Goal: Entertainment & Leisure: Consume media (video, audio)

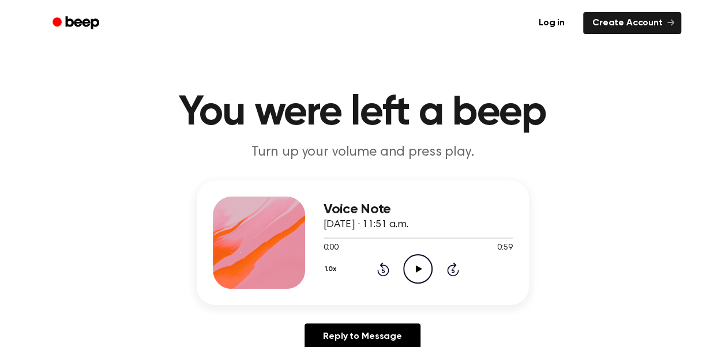
click at [409, 264] on icon "Play Audio" at bounding box center [417, 268] width 29 height 29
click at [417, 270] on icon "Pause Audio" at bounding box center [417, 268] width 29 height 29
click at [416, 270] on icon at bounding box center [419, 268] width 6 height 7
drag, startPoint x: 386, startPoint y: 235, endPoint x: 314, endPoint y: 255, distance: 74.9
click at [314, 255] on div "Voice Note September 26, 2023 · 11:51 a.m. 0:22 0:59 Your browser does not supp…" at bounding box center [363, 243] width 332 height 125
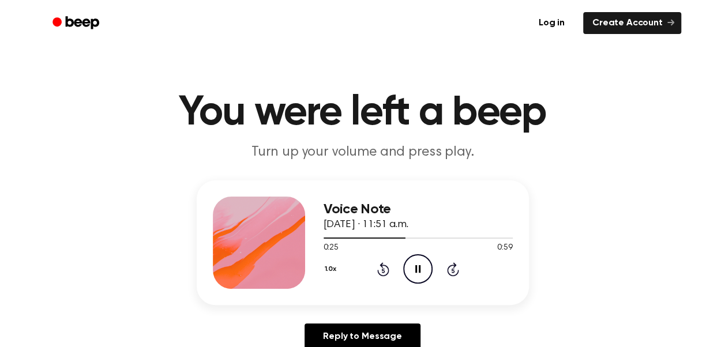
drag, startPoint x: 408, startPoint y: 234, endPoint x: 623, endPoint y: 197, distance: 217.6
click at [623, 197] on div "Voice Note September 26, 2023 · 11:51 a.m. 0:28 0:59 Your browser does not supp…" at bounding box center [362, 270] width 697 height 179
drag, startPoint x: 418, startPoint y: 238, endPoint x: 315, endPoint y: 260, distance: 104.4
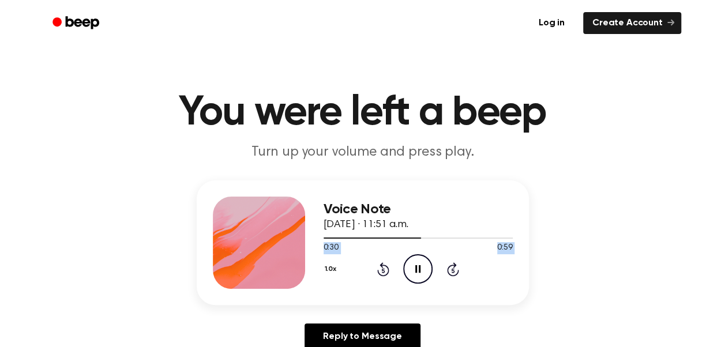
click at [315, 260] on div "Voice Note September 26, 2023 · 11:51 a.m. 0:30 0:59 Your browser does not supp…" at bounding box center [363, 243] width 332 height 125
drag, startPoint x: 315, startPoint y: 260, endPoint x: 720, endPoint y: 153, distance: 418.0
drag, startPoint x: 422, startPoint y: 239, endPoint x: 414, endPoint y: 241, distance: 7.8
click at [414, 241] on div at bounding box center [418, 237] width 189 height 9
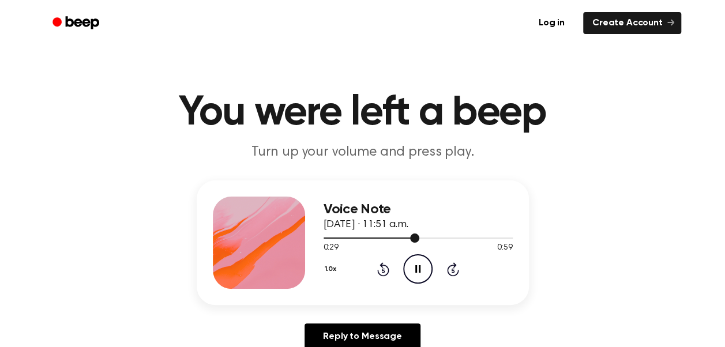
click at [327, 238] on div at bounding box center [372, 238] width 96 height 1
click at [417, 269] on icon "Pause Audio" at bounding box center [417, 268] width 29 height 29
click at [323, 235] on span at bounding box center [324, 238] width 9 height 9
click at [419, 265] on icon "Play Audio" at bounding box center [417, 268] width 29 height 29
click at [413, 268] on icon "Pause Audio" at bounding box center [417, 268] width 29 height 29
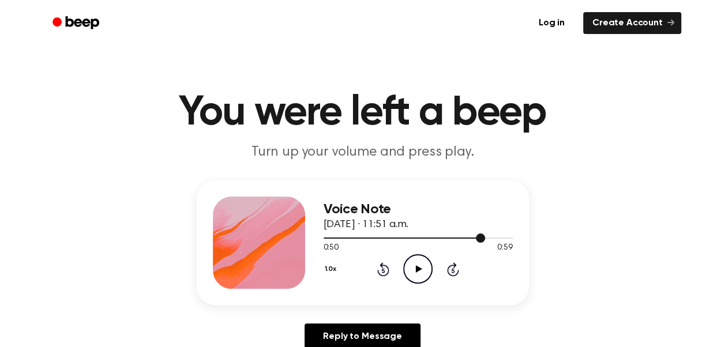
click at [470, 234] on div at bounding box center [418, 237] width 189 height 9
click at [415, 268] on icon "Play Audio" at bounding box center [417, 268] width 29 height 29
click at [452, 239] on div at bounding box center [418, 237] width 189 height 9
click at [446, 232] on div "Voice Note September 26, 2023 · 11:51 a.m." at bounding box center [418, 217] width 189 height 31
click at [444, 232] on div "Voice Note September 26, 2023 · 11:51 a.m." at bounding box center [418, 217] width 189 height 31
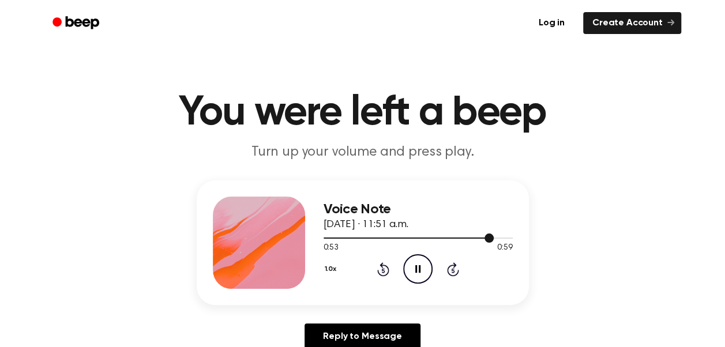
click at [441, 236] on div at bounding box center [418, 237] width 189 height 9
click at [450, 235] on div at bounding box center [418, 237] width 189 height 9
click at [412, 266] on icon "Pause Audio" at bounding box center [417, 268] width 29 height 29
click at [418, 270] on icon at bounding box center [419, 268] width 6 height 7
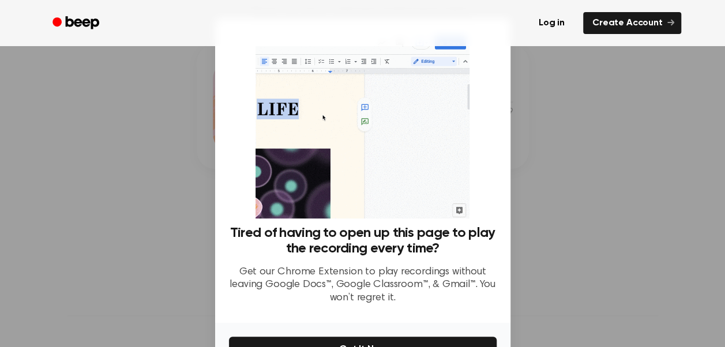
scroll to position [346, 0]
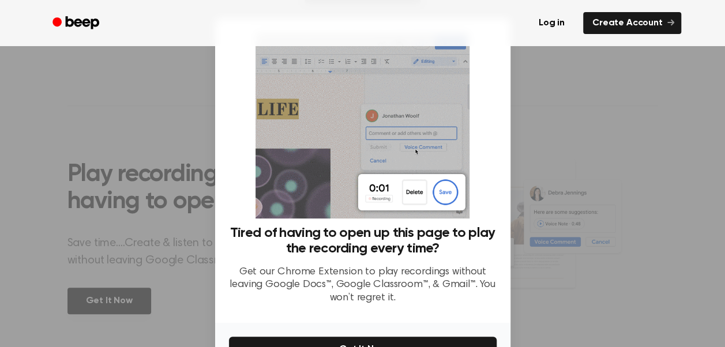
click at [714, 110] on div at bounding box center [362, 173] width 725 height 347
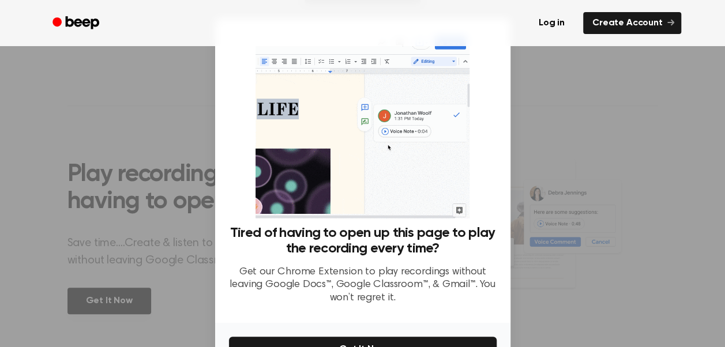
click at [625, 140] on div at bounding box center [362, 173] width 725 height 347
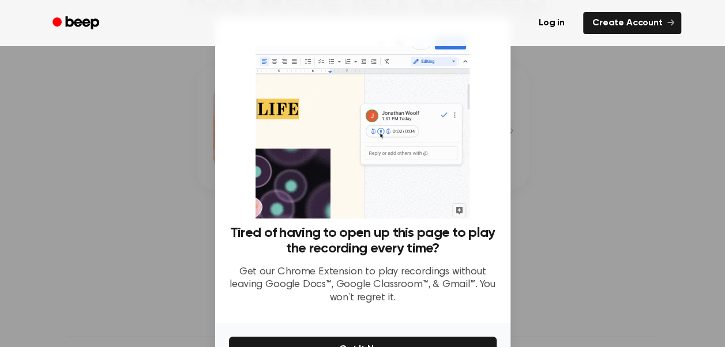
scroll to position [73, 0]
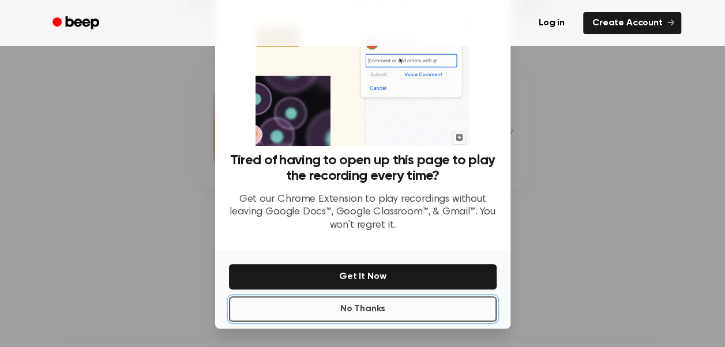
click at [362, 308] on button "No Thanks" at bounding box center [363, 308] width 268 height 25
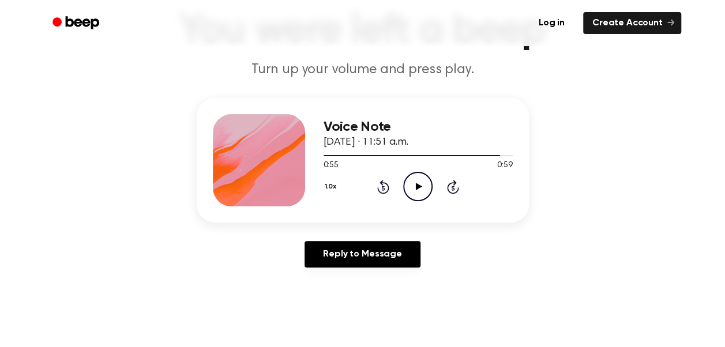
scroll to position [58, 0]
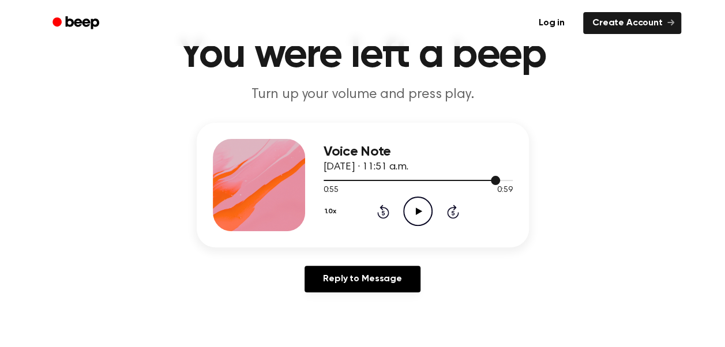
click at [487, 178] on div at bounding box center [418, 179] width 189 height 9
click at [421, 212] on icon "Play Audio" at bounding box center [417, 211] width 29 height 29
click at [421, 212] on icon "Pause Audio" at bounding box center [417, 211] width 29 height 29
click at [420, 217] on icon "Play Audio" at bounding box center [417, 211] width 29 height 29
click at [460, 178] on div at bounding box center [418, 179] width 189 height 9
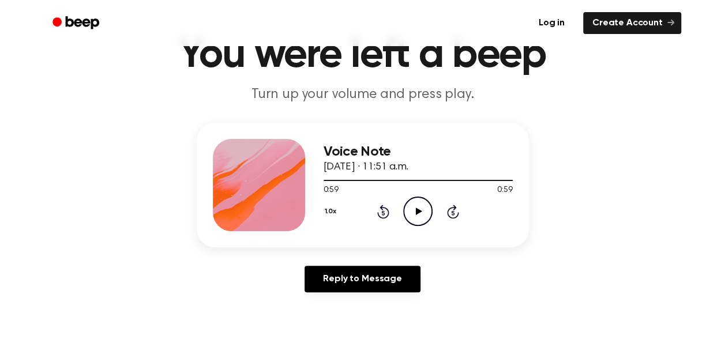
click at [416, 210] on icon at bounding box center [419, 211] width 6 height 7
click at [419, 207] on icon "Pause Audio" at bounding box center [417, 211] width 29 height 29
click at [418, 208] on icon "Play Audio" at bounding box center [417, 211] width 29 height 29
click at [473, 175] on div at bounding box center [418, 179] width 189 height 9
click at [486, 182] on div at bounding box center [418, 179] width 189 height 9
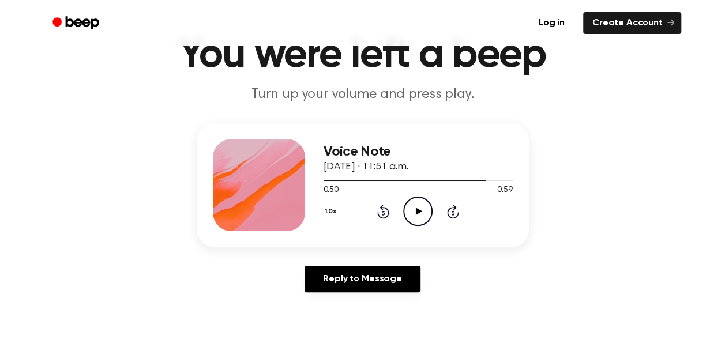
click at [415, 210] on icon "Play Audio" at bounding box center [417, 211] width 29 height 29
click at [461, 179] on div at bounding box center [418, 179] width 189 height 9
click at [495, 178] on div at bounding box center [418, 179] width 189 height 9
click at [482, 174] on div "Voice Note September 26, 2023 · 11:51 a.m." at bounding box center [418, 159] width 189 height 31
click at [475, 178] on div at bounding box center [418, 179] width 189 height 9
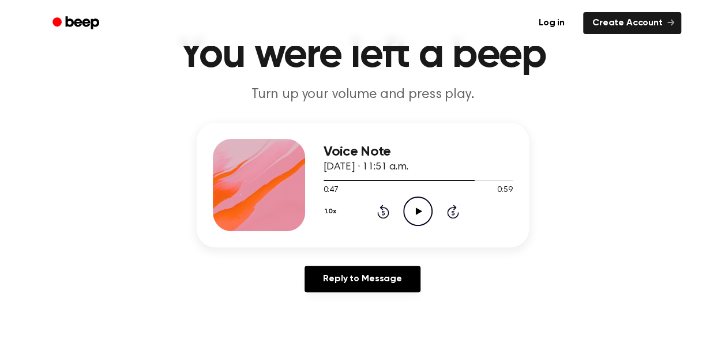
click at [420, 215] on icon "Play Audio" at bounding box center [417, 211] width 29 height 29
click at [416, 210] on icon at bounding box center [419, 211] width 6 height 7
click at [476, 178] on div at bounding box center [418, 179] width 189 height 9
click at [483, 179] on div at bounding box center [418, 179] width 189 height 9
click at [421, 206] on icon "Play Audio" at bounding box center [417, 211] width 29 height 29
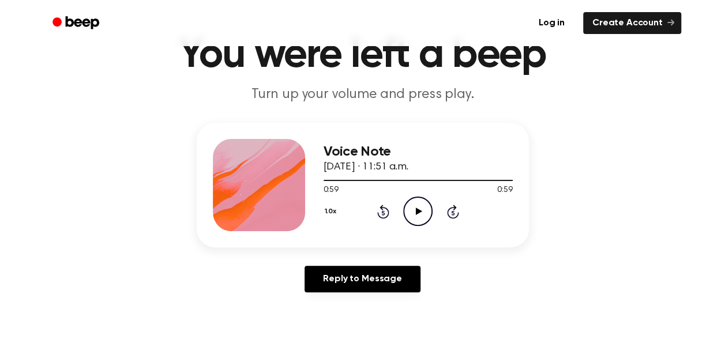
click at [411, 213] on icon "Play Audio" at bounding box center [417, 211] width 29 height 29
click at [418, 215] on icon "Pause Audio" at bounding box center [417, 211] width 29 height 29
click at [331, 183] on div at bounding box center [418, 179] width 189 height 9
click at [407, 202] on circle at bounding box center [418, 211] width 28 height 28
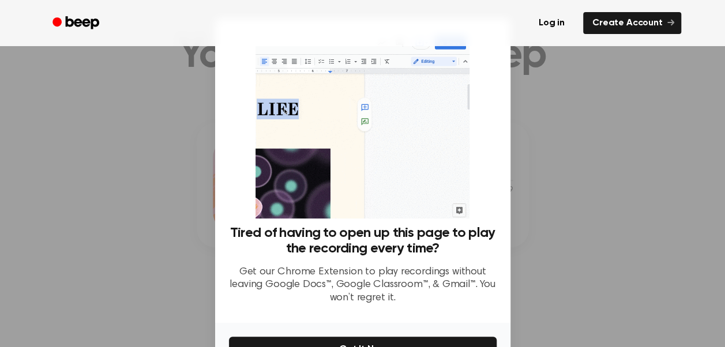
scroll to position [73, 0]
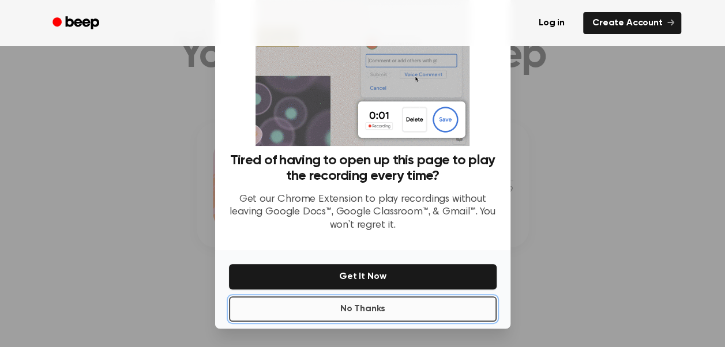
click at [389, 306] on button "No Thanks" at bounding box center [363, 308] width 268 height 25
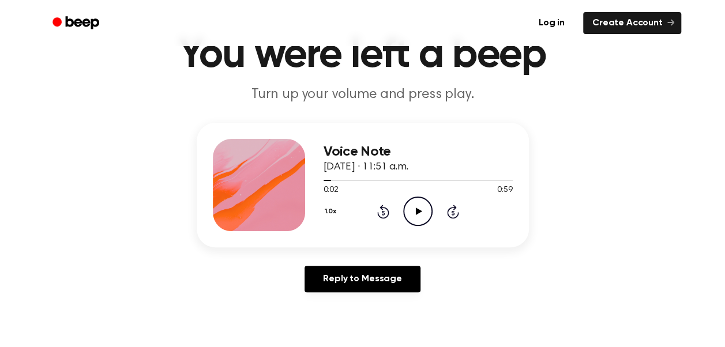
click at [422, 206] on icon "Play Audio" at bounding box center [417, 211] width 29 height 29
click at [420, 204] on icon "Pause Audio" at bounding box center [417, 211] width 29 height 29
click at [420, 204] on icon "Play Audio" at bounding box center [417, 211] width 29 height 29
click at [670, 167] on div "Voice Note September 26, 2023 · 11:51 a.m. 0:03 0:59 Your browser does not supp…" at bounding box center [362, 212] width 697 height 179
click at [423, 209] on icon "Pause Audio" at bounding box center [417, 211] width 29 height 29
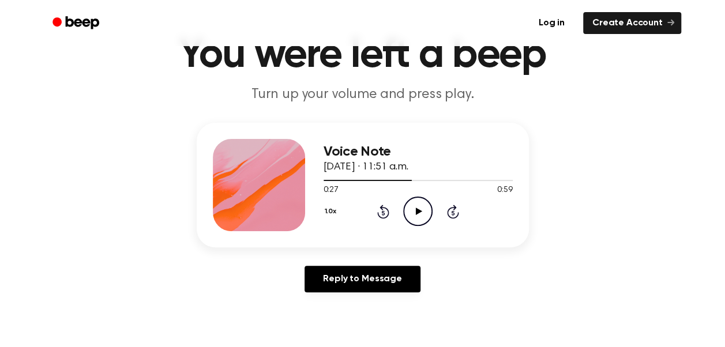
click at [562, 193] on div "Voice Note September 26, 2023 · 11:51 a.m. 0:27 0:59 Your browser does not supp…" at bounding box center [362, 212] width 697 height 179
click at [416, 215] on icon at bounding box center [419, 211] width 6 height 7
click at [383, 178] on div at bounding box center [418, 179] width 189 height 9
click at [336, 176] on div at bounding box center [418, 179] width 189 height 9
click at [413, 209] on icon "Pause Audio" at bounding box center [417, 211] width 29 height 29
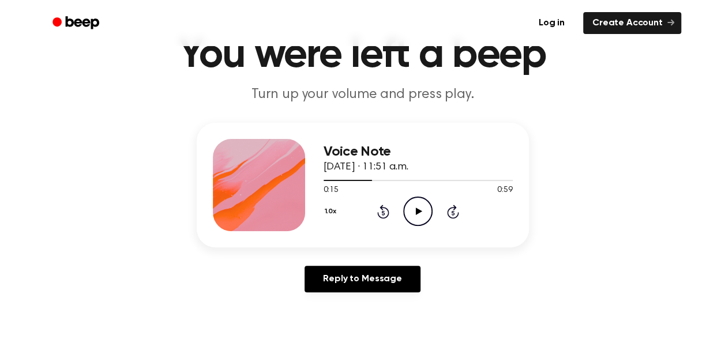
click at [424, 196] on div "0:15 0:59" at bounding box center [418, 191] width 189 height 12
click at [418, 212] on icon at bounding box center [419, 211] width 6 height 7
click at [325, 180] on div at bounding box center [361, 180] width 75 height 1
click at [362, 179] on div at bounding box center [418, 179] width 189 height 9
click at [333, 176] on div at bounding box center [418, 179] width 189 height 9
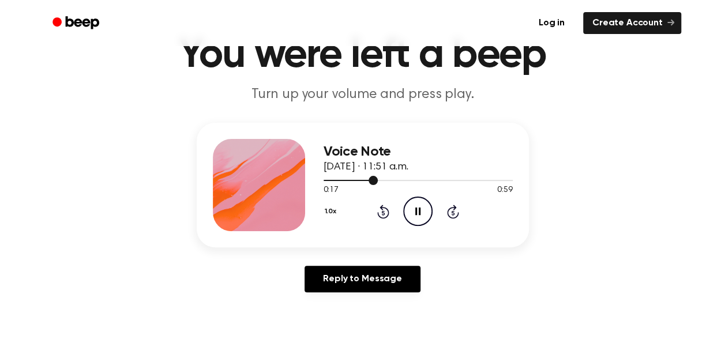
click at [359, 176] on div at bounding box center [418, 179] width 189 height 9
click at [351, 176] on div at bounding box center [418, 179] width 189 height 9
click at [379, 175] on div at bounding box center [418, 179] width 189 height 9
click at [363, 178] on div at bounding box center [418, 179] width 189 height 9
click at [349, 174] on div "Voice Note September 26, 2023 · 11:51 a.m." at bounding box center [418, 159] width 189 height 31
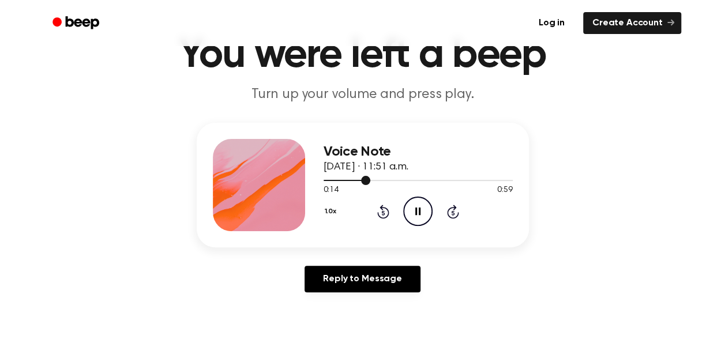
click at [343, 176] on div at bounding box center [418, 179] width 189 height 9
click at [339, 176] on div at bounding box center [418, 179] width 189 height 9
click at [354, 178] on div at bounding box center [418, 179] width 189 height 9
click at [332, 180] on div at bounding box center [348, 180] width 48 height 1
click at [366, 176] on div at bounding box center [418, 179] width 189 height 9
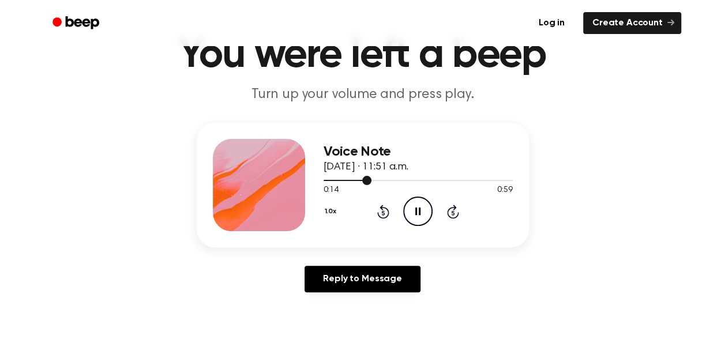
click at [351, 178] on div at bounding box center [418, 179] width 189 height 9
click at [360, 197] on div "1.0x Rewind 5 seconds Pause Audio Skip 5 seconds" at bounding box center [418, 211] width 189 height 29
click at [413, 213] on icon "Pause Audio" at bounding box center [417, 211] width 29 height 29
click at [414, 211] on icon "Play Audio" at bounding box center [417, 211] width 29 height 29
click at [361, 174] on div "Voice Note September 26, 2023 · 11:51 a.m." at bounding box center [418, 159] width 189 height 31
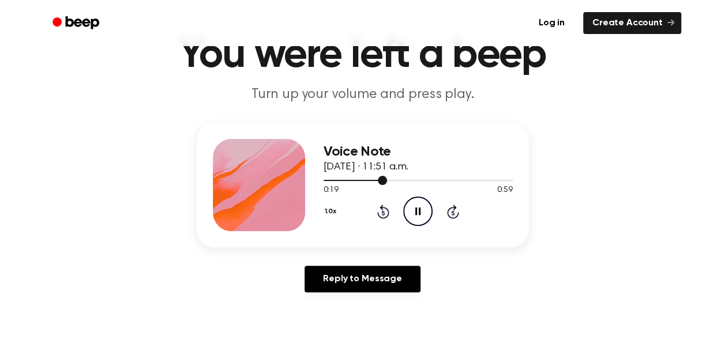
click at [360, 177] on div at bounding box center [418, 179] width 189 height 9
click at [358, 174] on div "Voice Note September 26, 2023 · 11:51 a.m." at bounding box center [418, 159] width 189 height 31
click at [353, 177] on div at bounding box center [418, 179] width 189 height 9
click at [423, 214] on icon "Pause Audio" at bounding box center [417, 211] width 29 height 29
click at [416, 212] on icon at bounding box center [419, 211] width 6 height 7
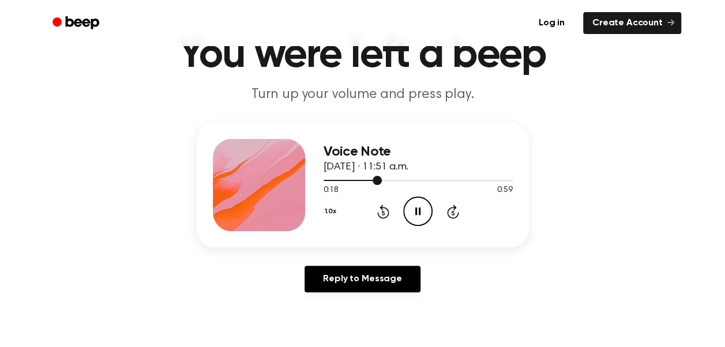
click at [347, 176] on div at bounding box center [418, 179] width 189 height 9
click at [364, 181] on div at bounding box center [418, 179] width 189 height 9
click at [367, 179] on div at bounding box center [418, 179] width 189 height 9
click at [391, 172] on span "September 26, 2023 · 11:51 a.m." at bounding box center [366, 167] width 85 height 10
click at [385, 180] on div at bounding box center [388, 180] width 128 height 1
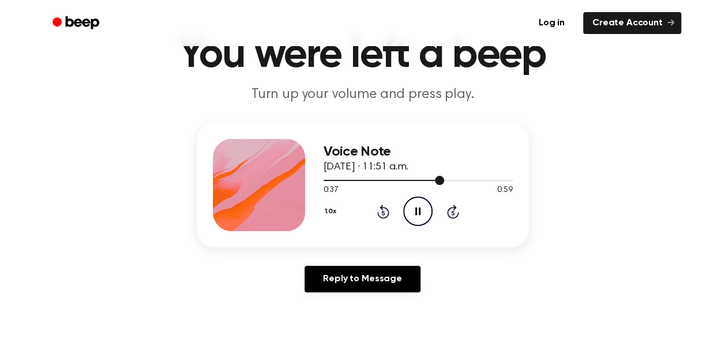
click at [388, 177] on div at bounding box center [418, 179] width 189 height 9
click at [393, 180] on div at bounding box center [407, 180] width 166 height 1
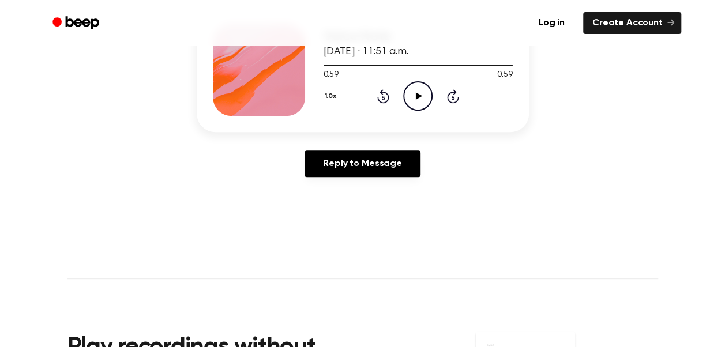
scroll to position [58, 0]
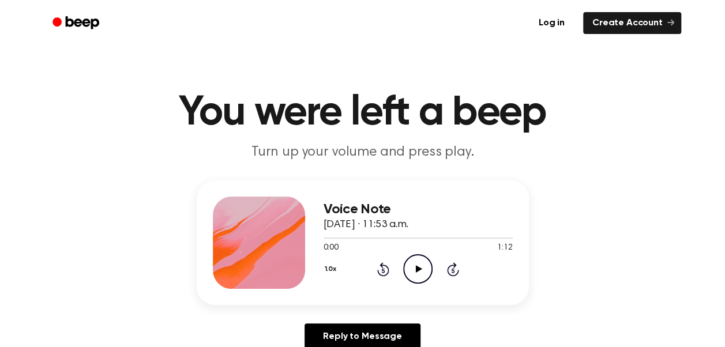
click at [411, 270] on icon "Play Audio" at bounding box center [417, 268] width 29 height 29
click at [424, 273] on icon "Pause Audio" at bounding box center [417, 268] width 29 height 29
click at [412, 264] on icon "Play Audio" at bounding box center [417, 268] width 29 height 29
click at [450, 238] on div at bounding box center [397, 238] width 147 height 1
click at [435, 239] on div at bounding box center [418, 237] width 189 height 9
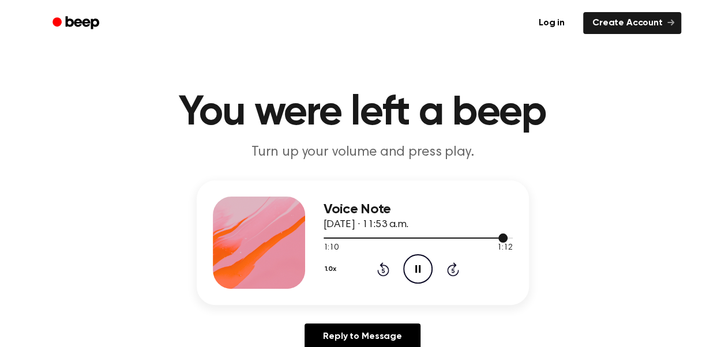
click at [465, 235] on div at bounding box center [418, 237] width 189 height 9
click at [502, 236] on div at bounding box center [418, 237] width 189 height 9
click at [455, 233] on div at bounding box center [418, 237] width 189 height 9
click at [418, 270] on icon at bounding box center [419, 268] width 6 height 7
click at [468, 234] on div at bounding box center [418, 237] width 189 height 9
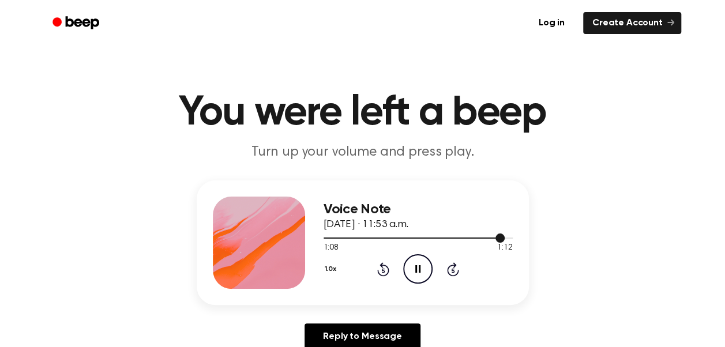
click at [464, 238] on div at bounding box center [414, 238] width 181 height 1
click at [415, 261] on icon "Pause Audio" at bounding box center [417, 268] width 29 height 29
click at [476, 238] on div at bounding box center [415, 238] width 183 height 1
click at [427, 262] on icon "Play Audio" at bounding box center [417, 268] width 29 height 29
click at [469, 235] on div at bounding box center [418, 237] width 189 height 9
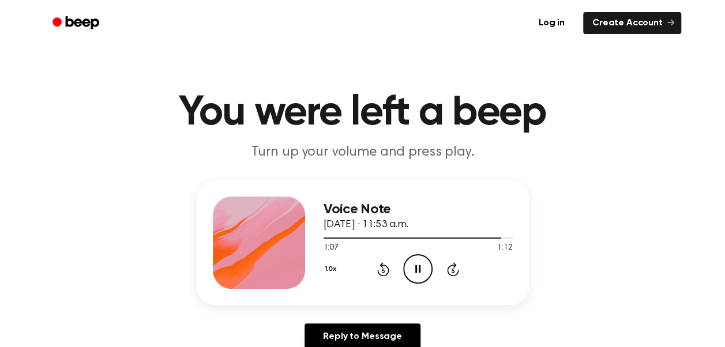
click at [421, 262] on icon "Pause Audio" at bounding box center [417, 268] width 29 height 29
click at [472, 235] on div at bounding box center [418, 237] width 189 height 9
click at [416, 270] on icon at bounding box center [419, 268] width 6 height 7
click at [415, 270] on icon at bounding box center [417, 268] width 5 height 7
click at [473, 235] on div at bounding box center [418, 237] width 189 height 9
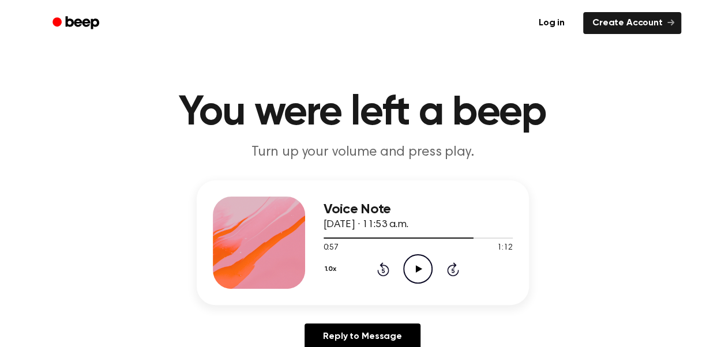
click at [417, 268] on icon at bounding box center [419, 268] width 6 height 7
click at [419, 267] on icon at bounding box center [417, 268] width 5 height 7
click at [477, 236] on div at bounding box center [418, 237] width 189 height 9
click at [420, 268] on icon "Play Audio" at bounding box center [417, 268] width 29 height 29
click at [413, 269] on icon "Pause Audio" at bounding box center [417, 268] width 29 height 29
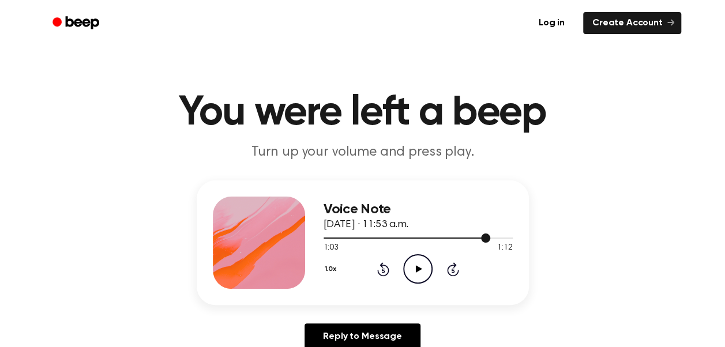
click at [479, 238] on div at bounding box center [407, 238] width 167 height 1
click at [412, 274] on icon "Play Audio" at bounding box center [417, 268] width 29 height 29
click at [419, 271] on icon at bounding box center [417, 268] width 5 height 7
click at [408, 272] on icon "Play Audio" at bounding box center [417, 268] width 29 height 29
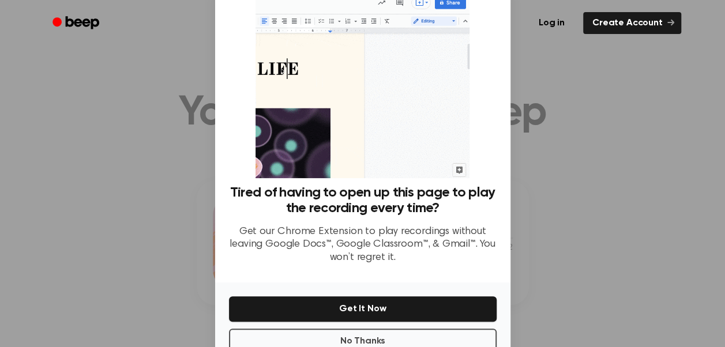
scroll to position [73, 0]
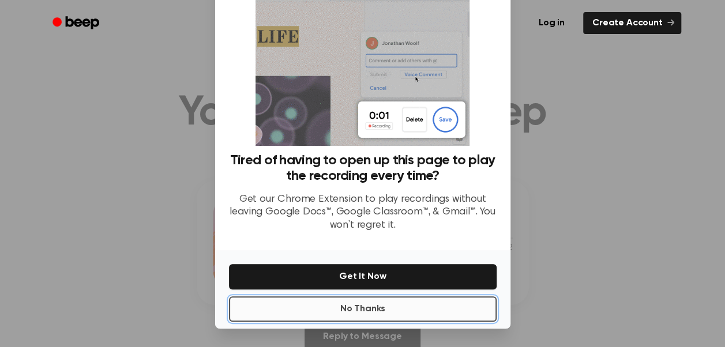
click at [386, 319] on button "No Thanks" at bounding box center [363, 308] width 268 height 25
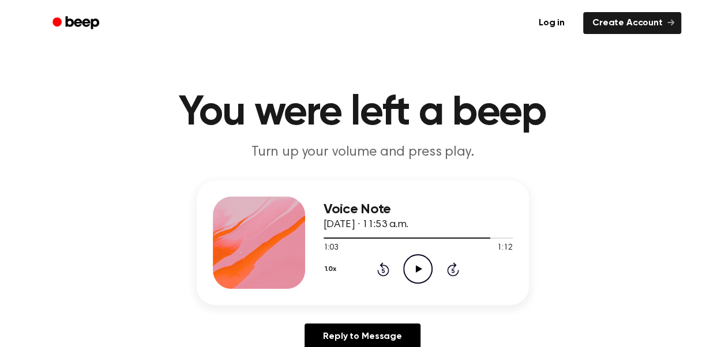
click at [417, 260] on icon "Play Audio" at bounding box center [417, 268] width 29 height 29
click at [417, 268] on icon "Pause Audio" at bounding box center [417, 268] width 29 height 29
click at [477, 239] on div at bounding box center [418, 237] width 189 height 9
click at [423, 268] on icon "Play Audio" at bounding box center [417, 268] width 29 height 29
click at [475, 235] on div at bounding box center [418, 237] width 189 height 9
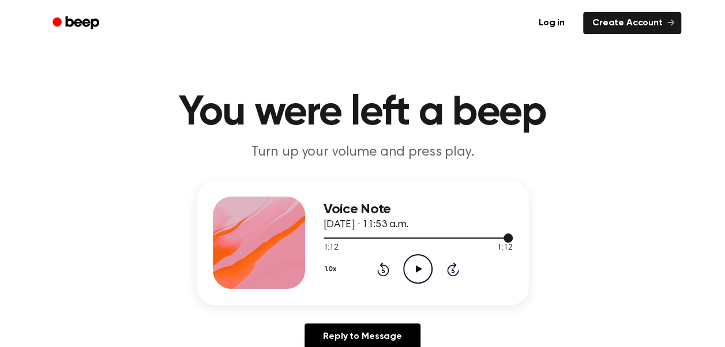
click at [482, 238] on div at bounding box center [418, 238] width 189 height 1
click at [420, 264] on icon "Play Audio" at bounding box center [417, 268] width 29 height 29
click at [498, 235] on div at bounding box center [418, 237] width 189 height 9
click at [419, 269] on icon at bounding box center [419, 268] width 6 height 7
click at [418, 264] on icon "Play Audio" at bounding box center [417, 268] width 29 height 29
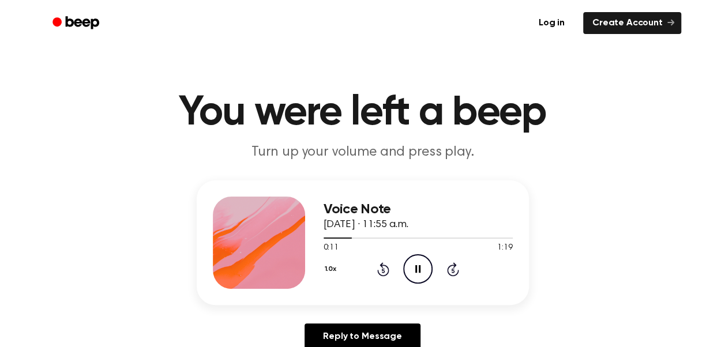
click at [424, 270] on icon "Pause Audio" at bounding box center [417, 268] width 29 height 29
